Goal: Use online tool/utility: Use online tool/utility

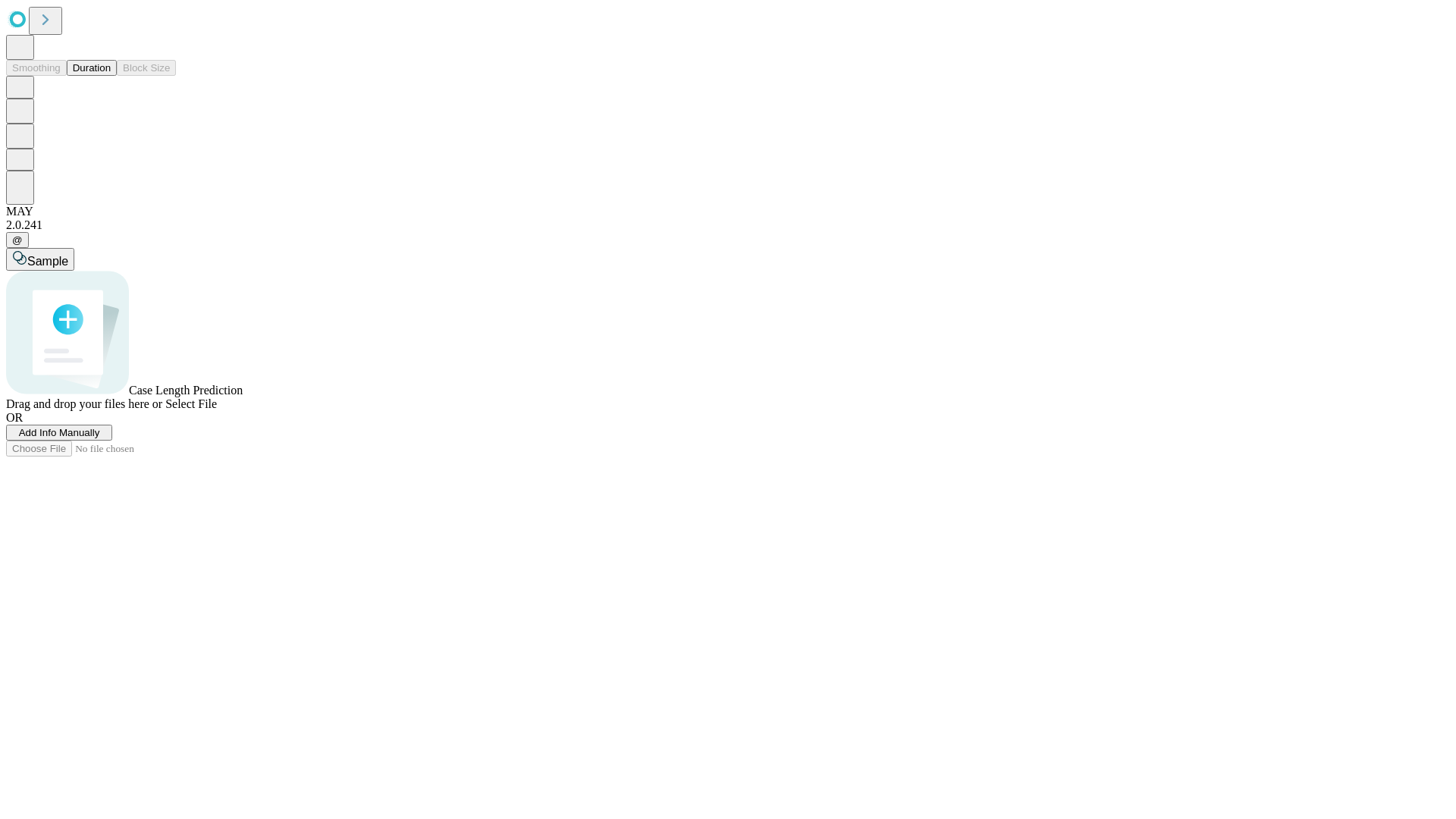
click at [110, 75] on button "Duration" at bounding box center [92, 68] width 50 height 16
click at [217, 410] on span "Select File" at bounding box center [190, 404] width 51 height 13
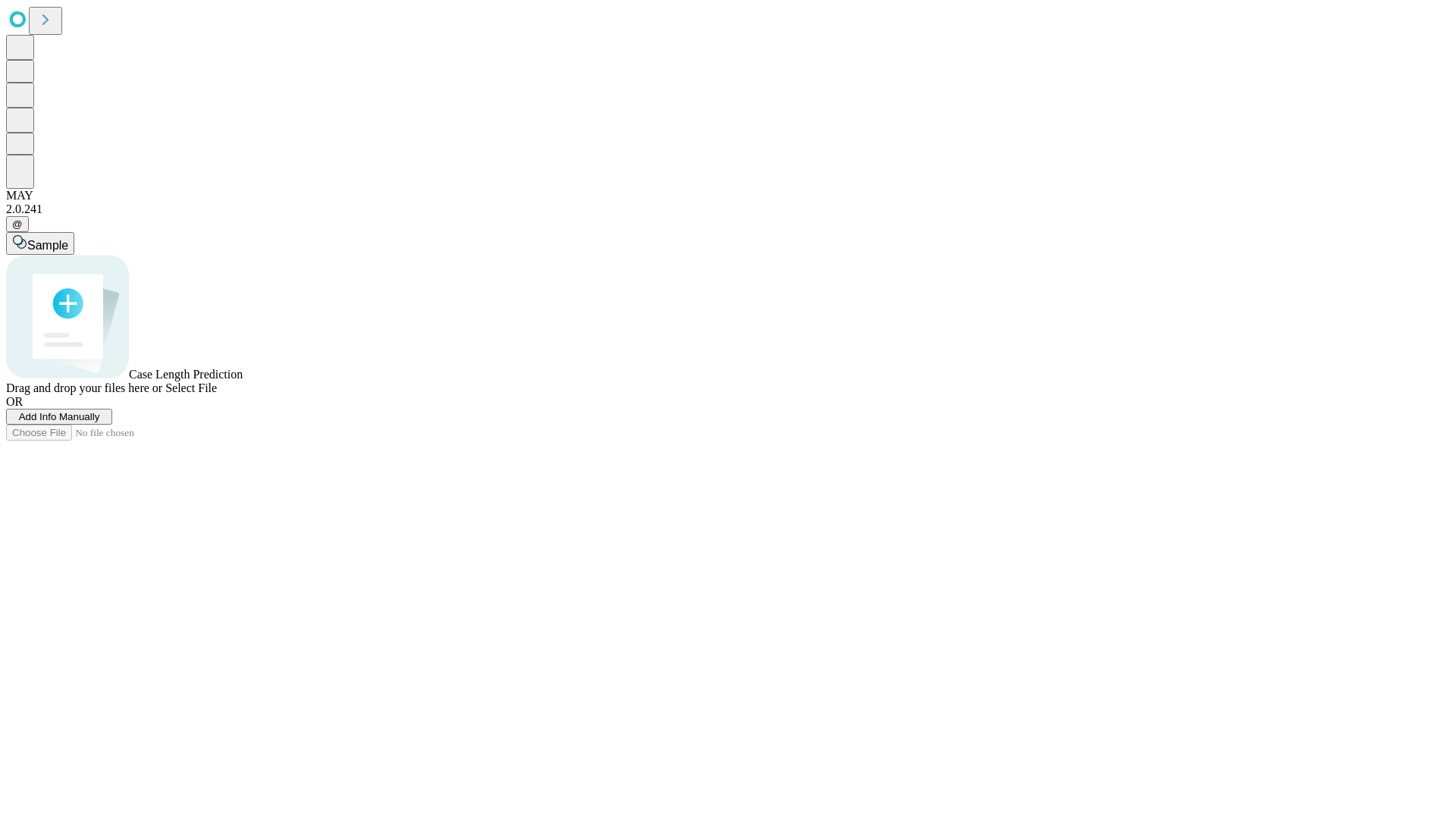
click at [217, 394] on span "Select File" at bounding box center [190, 388] width 51 height 13
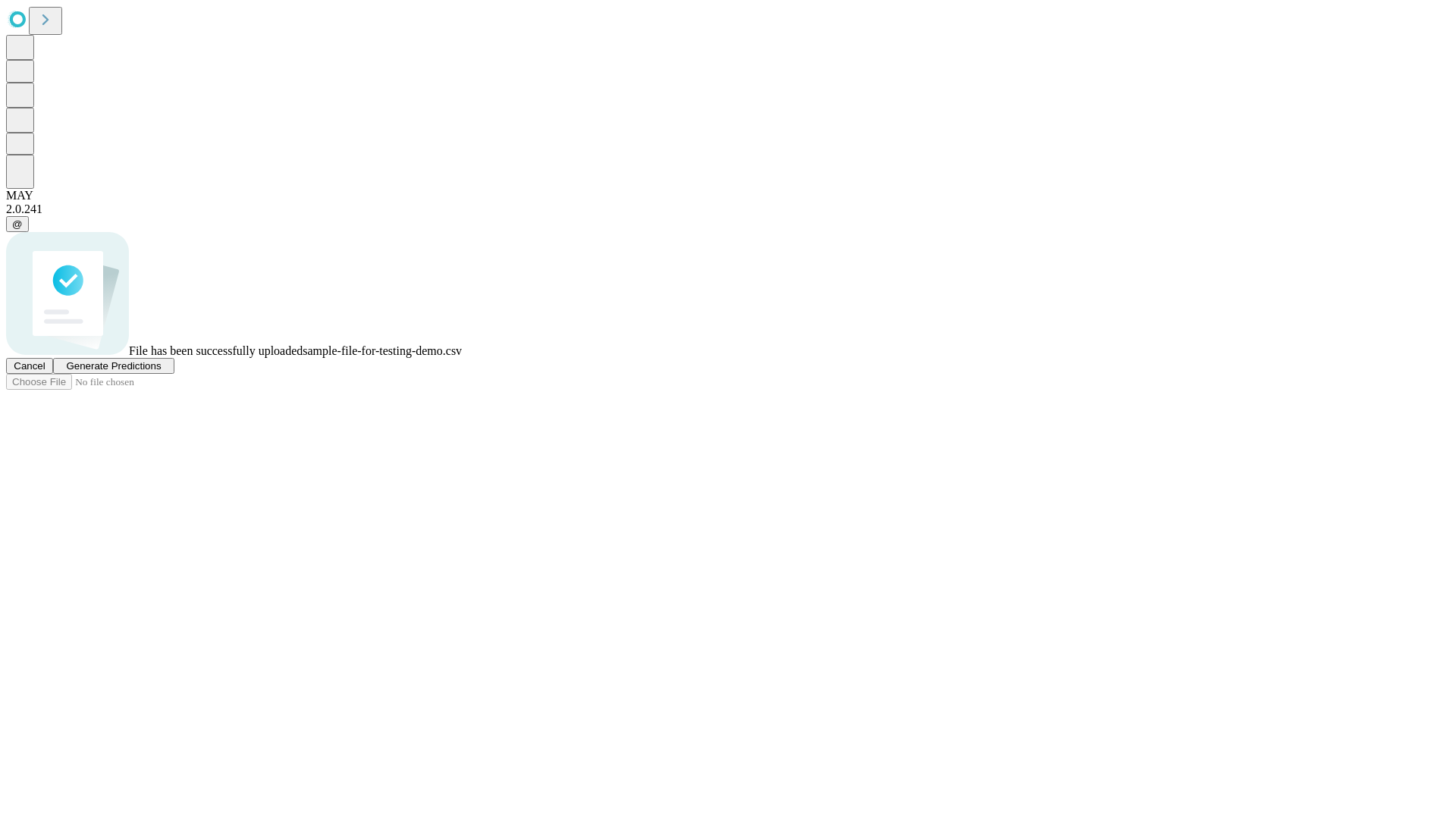
click at [161, 372] on span "Generate Predictions" at bounding box center [114, 365] width 95 height 12
